Goal: Entertainment & Leisure: Consume media (video, audio)

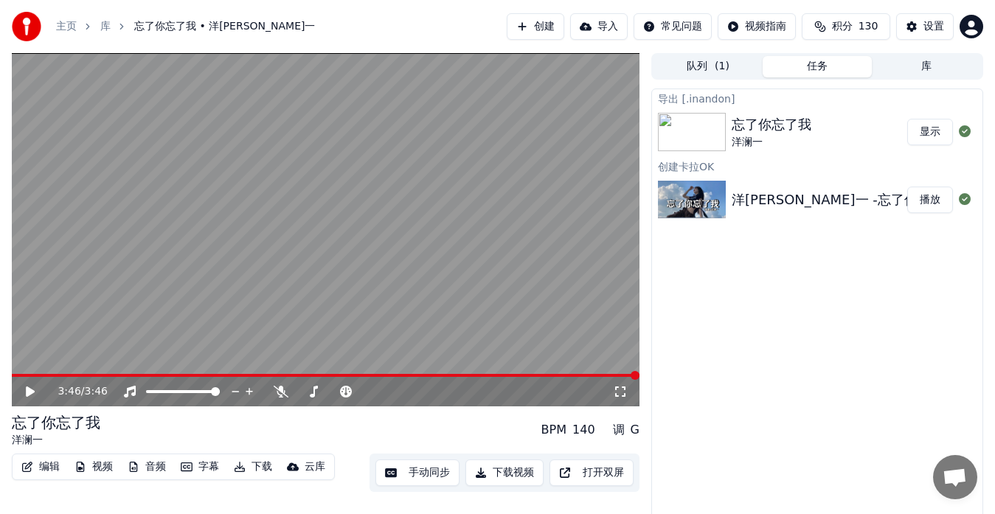
click at [921, 133] on button "显示" at bounding box center [930, 132] width 46 height 27
click at [683, 145] on img at bounding box center [692, 132] width 68 height 38
click at [687, 207] on img at bounding box center [692, 200] width 68 height 38
click at [25, 394] on icon at bounding box center [41, 392] width 34 height 12
click at [14, 375] on span at bounding box center [22, 375] width 21 height 3
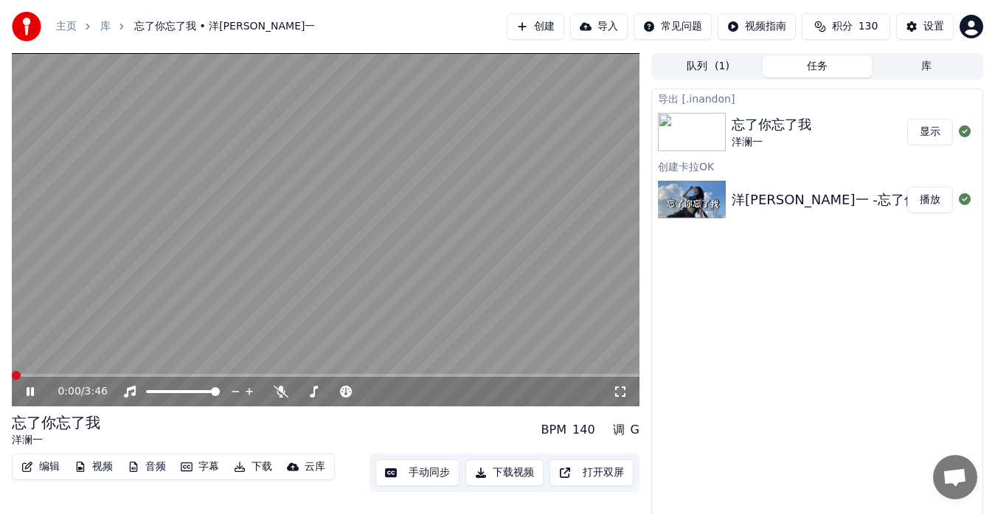
click at [12, 377] on span at bounding box center [12, 375] width 0 height 3
click at [62, 375] on span at bounding box center [89, 375] width 155 height 3
click at [735, 323] on div "导出 [.[PERSON_NAME]] 忘了你忘了我 洋澜一 显示 创建[PERSON_NAME]OK 洋澜一 -忘了你忘了我 播放" at bounding box center [817, 307] width 332 height 437
click at [580, 303] on video at bounding box center [326, 229] width 628 height 353
click at [936, 131] on button "显示" at bounding box center [930, 132] width 46 height 27
